Goal: Navigation & Orientation: Go to known website

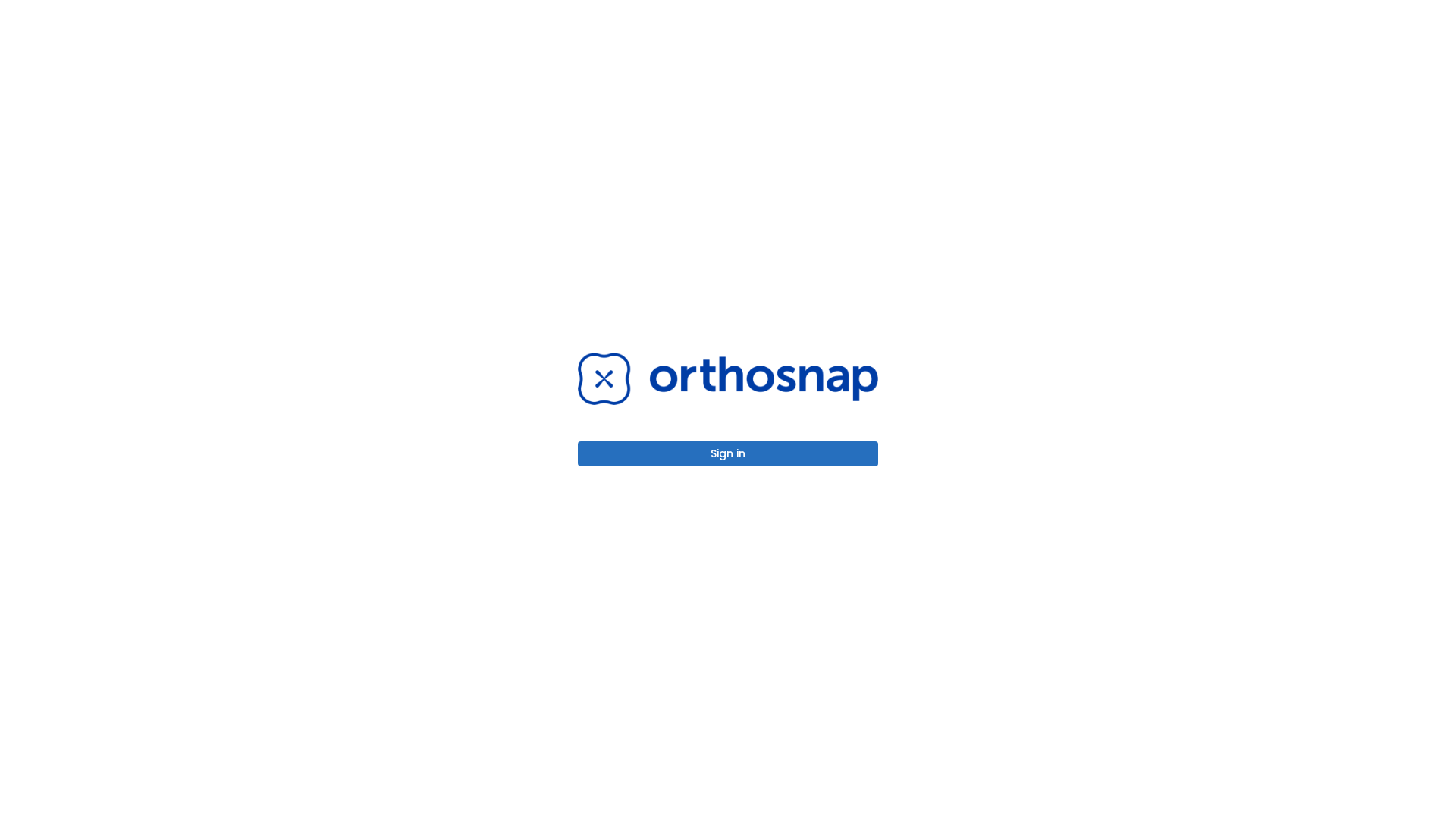
click at [728, 453] on button "Sign in" at bounding box center [728, 454] width 301 height 25
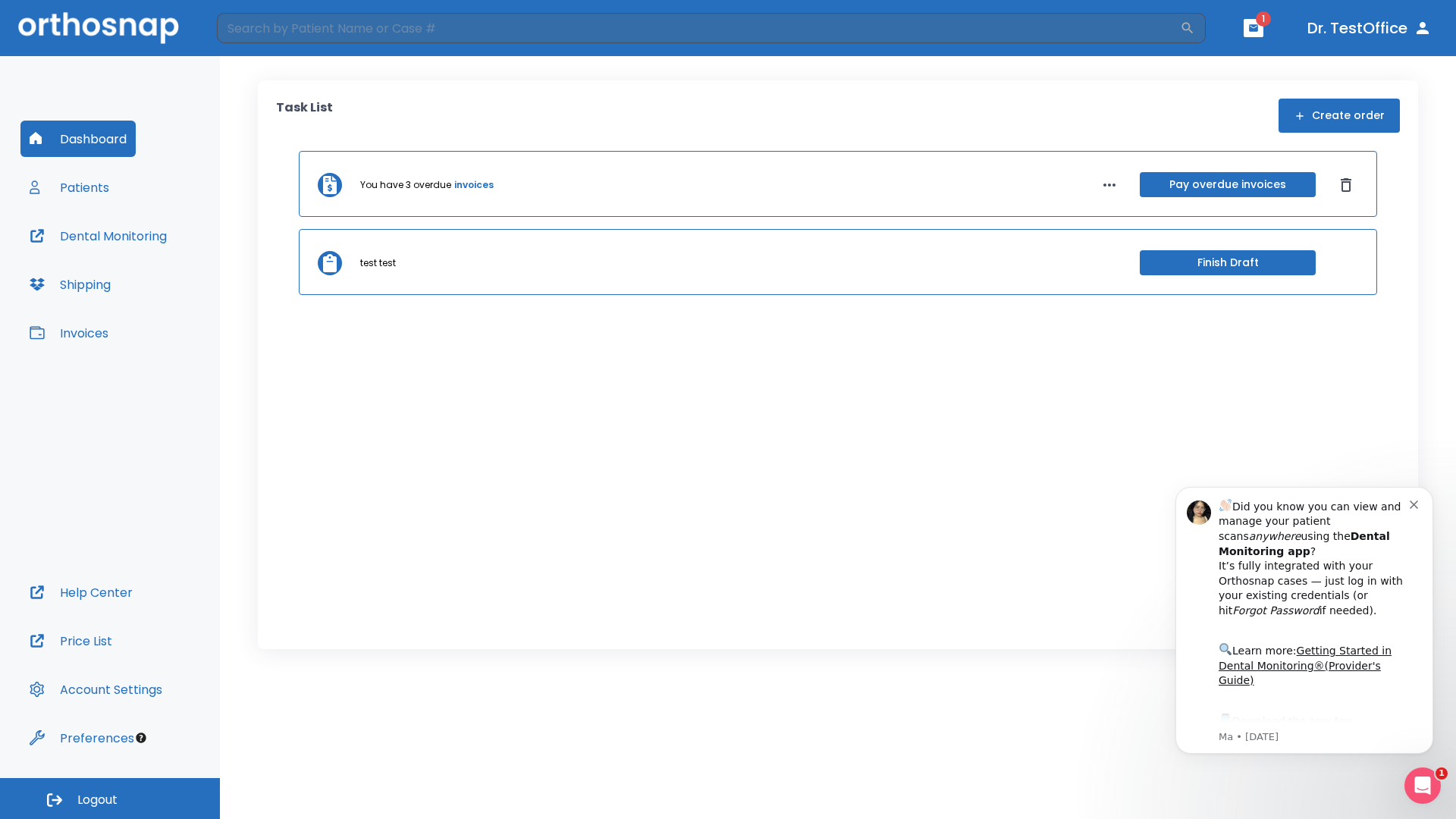
click at [110, 799] on span "Logout" at bounding box center [98, 800] width 40 height 17
